Goal: Information Seeking & Learning: Learn about a topic

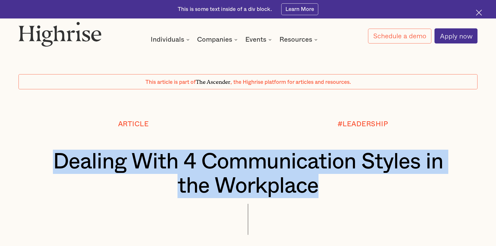
drag, startPoint x: 294, startPoint y: 192, endPoint x: 46, endPoint y: 163, distance: 249.1
click at [46, 163] on h1 "Dealing With 4 Communication Styles in the Workplace" at bounding box center [248, 174] width 421 height 49
copy h1 "Dealing With 4 Communication Styles in the Workplace"
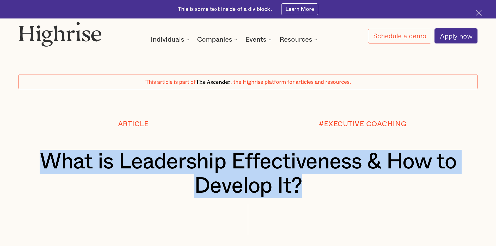
drag, startPoint x: 155, startPoint y: 179, endPoint x: 45, endPoint y: 171, distance: 110.6
click at [39, 173] on h1 "What is Leadership Effectiveness & How to Develop It?" at bounding box center [248, 174] width 421 height 49
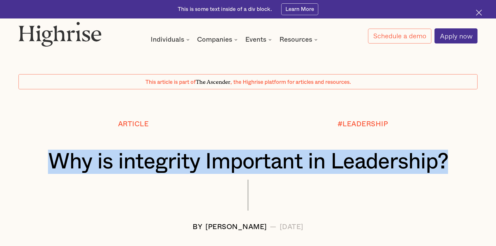
drag, startPoint x: 448, startPoint y: 165, endPoint x: 53, endPoint y: 171, distance: 394.8
click at [53, 171] on h1 "Why is integrity Important in Leadership?" at bounding box center [248, 162] width 421 height 24
copy h1 "Why is integrity Important in Leadership?"
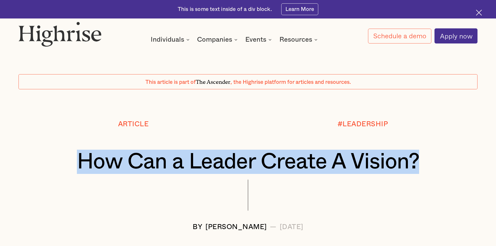
drag, startPoint x: 433, startPoint y: 167, endPoint x: 83, endPoint y: 163, distance: 349.5
click at [83, 163] on h1 "How Can a Leader Create A Vision?" at bounding box center [248, 162] width 421 height 24
copy h1 "How Can a Leader Create A Vision?"
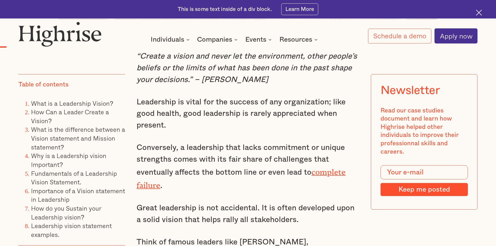
click at [247, 162] on p "Conversely, a leadership that lacks commitment or unique strengths comes with i…" at bounding box center [248, 167] width 223 height 50
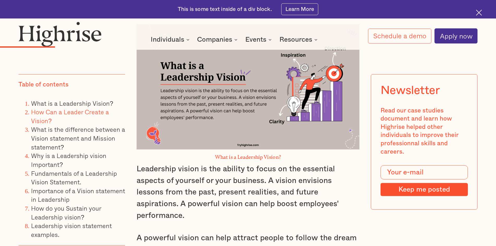
scroll to position [808, 0]
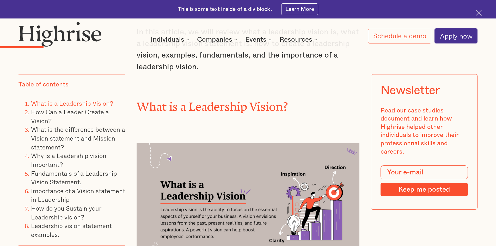
drag, startPoint x: 243, startPoint y: 137, endPoint x: 276, endPoint y: 231, distance: 99.3
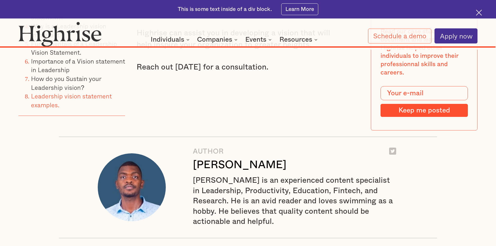
scroll to position [5446, 0]
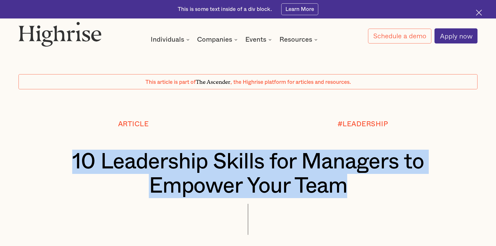
drag, startPoint x: 324, startPoint y: 184, endPoint x: 72, endPoint y: 165, distance: 252.9
click at [72, 165] on h1 "10 Leadership Skills for Managers to Empower Your Team" at bounding box center [248, 174] width 421 height 49
copy h1 "10 Leadership Skills for Managers to Empower Your Team"
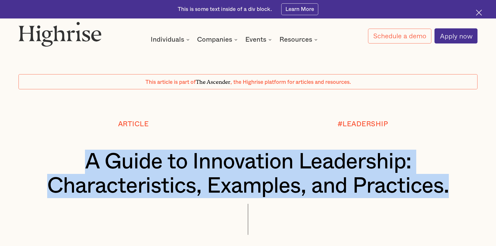
drag, startPoint x: 415, startPoint y: 183, endPoint x: 62, endPoint y: 162, distance: 354.2
click at [62, 162] on h1 "A Guide to Innovation Leadership: Characteristics, Examples, and Practices." at bounding box center [248, 174] width 421 height 49
copy h1 "A Guide to Innovation Leadership: Characteristics, Examples, and Practices."
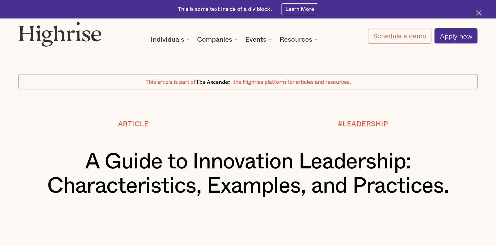
click at [194, 140] on div "Article" at bounding box center [133, 134] width 229 height 29
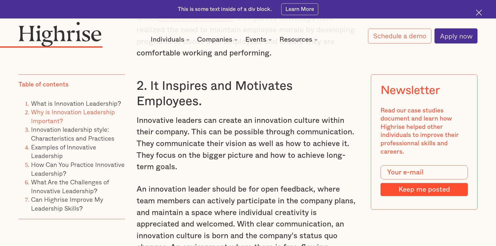
scroll to position [1512, 0]
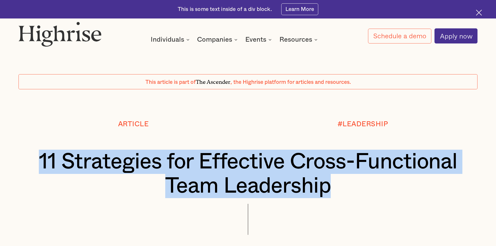
drag, startPoint x: 390, startPoint y: 188, endPoint x: 65, endPoint y: 171, distance: 325.1
click at [65, 171] on h1 "11 Strategies for Effective Cross-Functional Team Leadership" at bounding box center [248, 174] width 421 height 49
copy h1 "11 Strategies for Effective Cross-Functional Team Leadership"
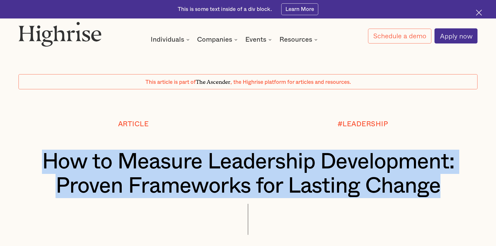
drag, startPoint x: 428, startPoint y: 188, endPoint x: 62, endPoint y: 160, distance: 366.7
click at [46, 156] on h1 "How to Measure Leadership Development: Proven Frameworks for Lasting Change" at bounding box center [248, 174] width 421 height 49
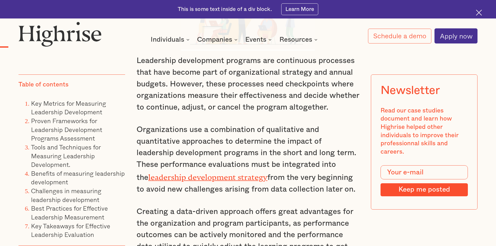
click at [284, 220] on p "Creating a data-driven approach offers great advantages for the organization an…" at bounding box center [248, 235] width 223 height 58
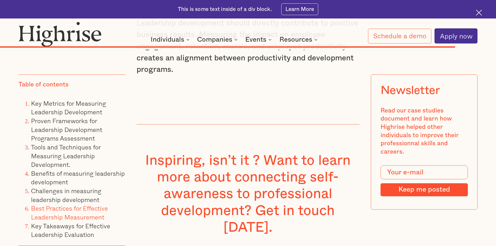
scroll to position [6399, 0]
